Goal: Navigation & Orientation: Go to known website

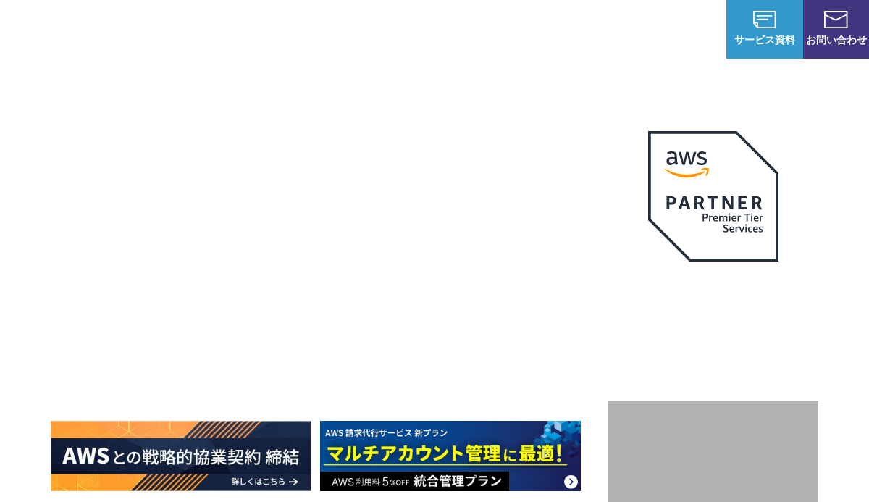
click at [667, 164] on img at bounding box center [713, 196] width 130 height 130
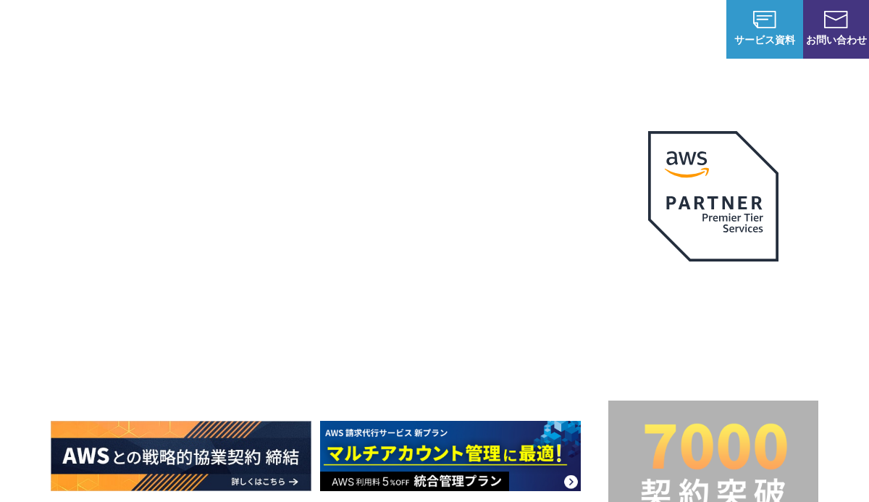
click at [636, 154] on div "AWS 最上位プレミアティア サービスパートナー" at bounding box center [713, 233] width 210 height 248
click at [629, 159] on div "AWS 最上位プレミアティア サービスパートナー" at bounding box center [713, 233] width 210 height 248
click at [28, 20] on img at bounding box center [67, 28] width 90 height 25
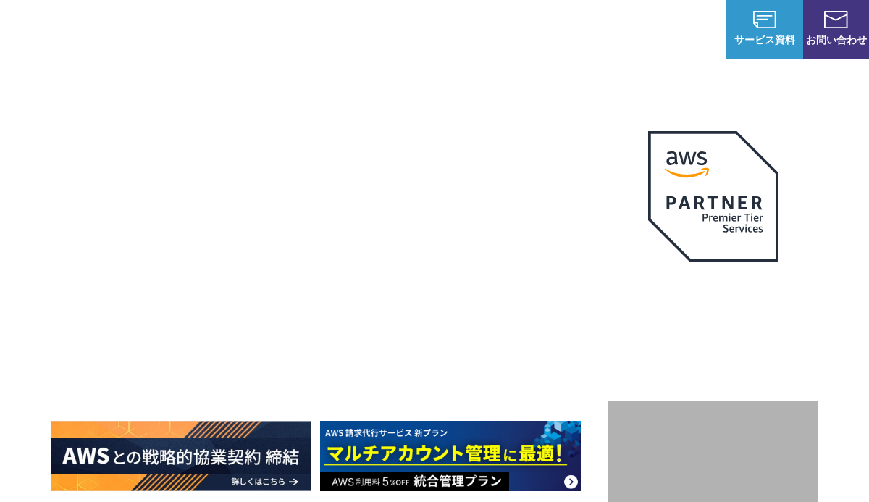
click at [96, 9] on link "NHN テコラス AWS総合支援サービス" at bounding box center [116, 30] width 189 height 46
